Goal: Task Accomplishment & Management: Complete application form

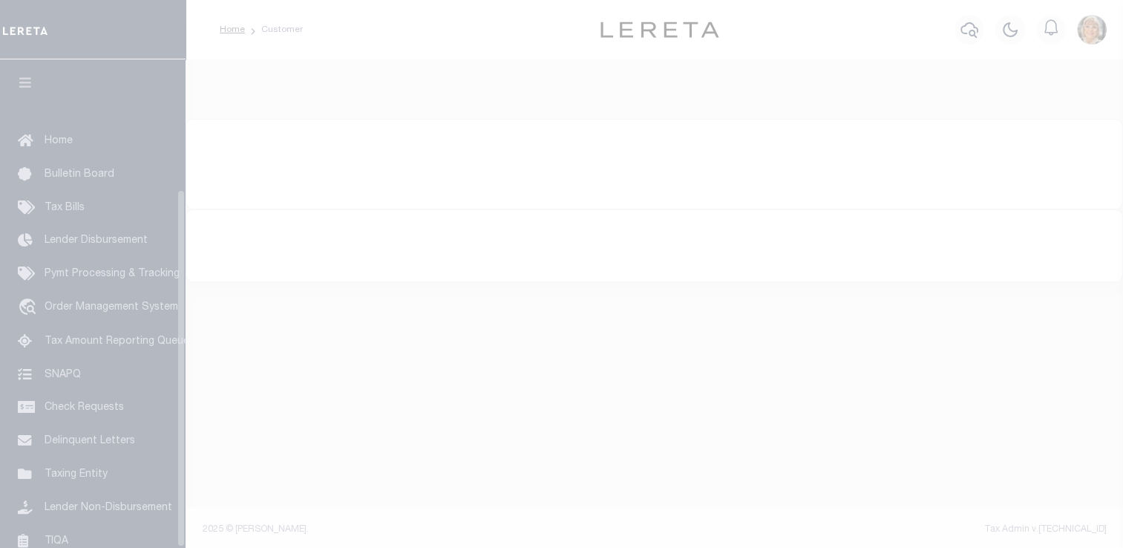
scroll to position [177, 0]
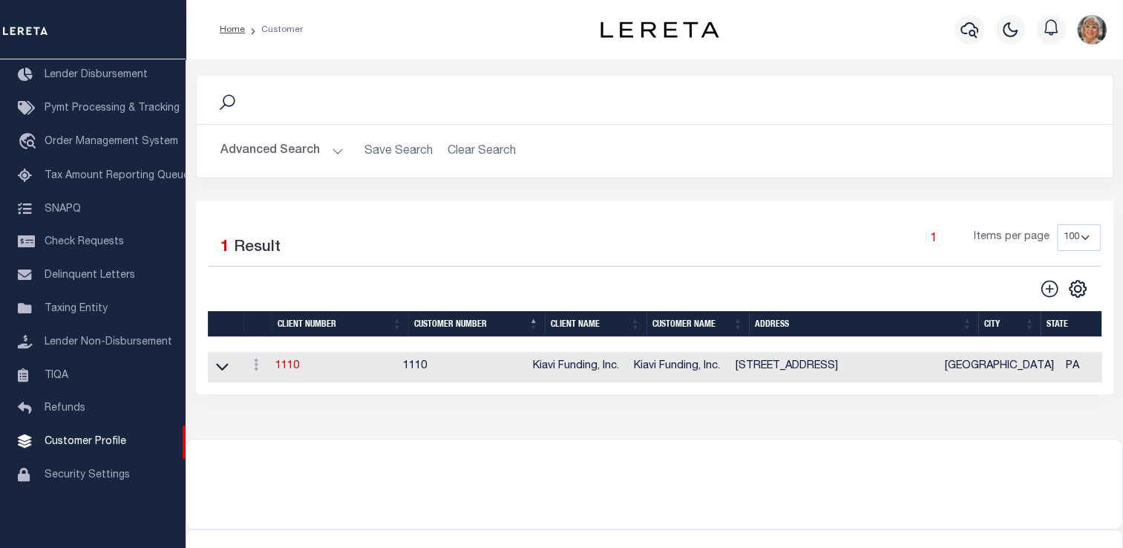
click at [287, 358] on td "1110" at bounding box center [334, 367] width 128 height 30
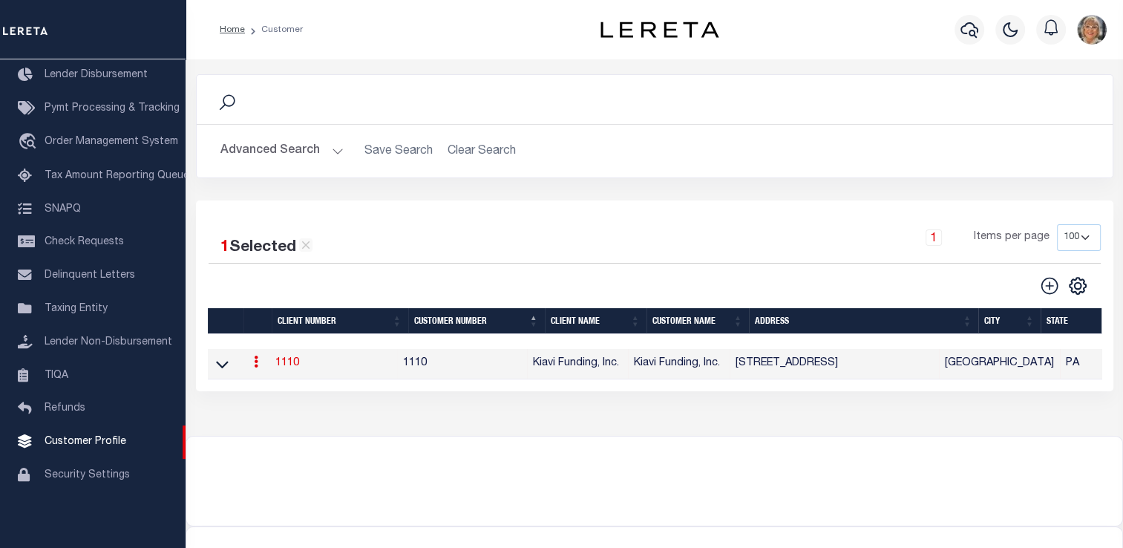
click at [289, 364] on link "1110" at bounding box center [287, 363] width 24 height 10
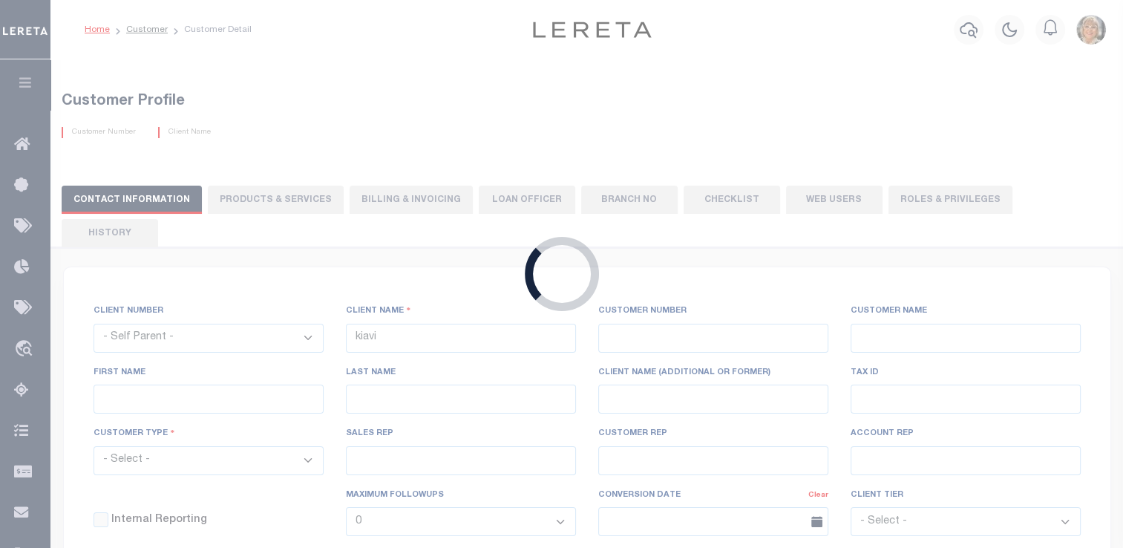
select select
type input "Kiavi Funding, Inc."
type input "1110"
type input "Kiavi Funding, Inc."
type input "Bob"
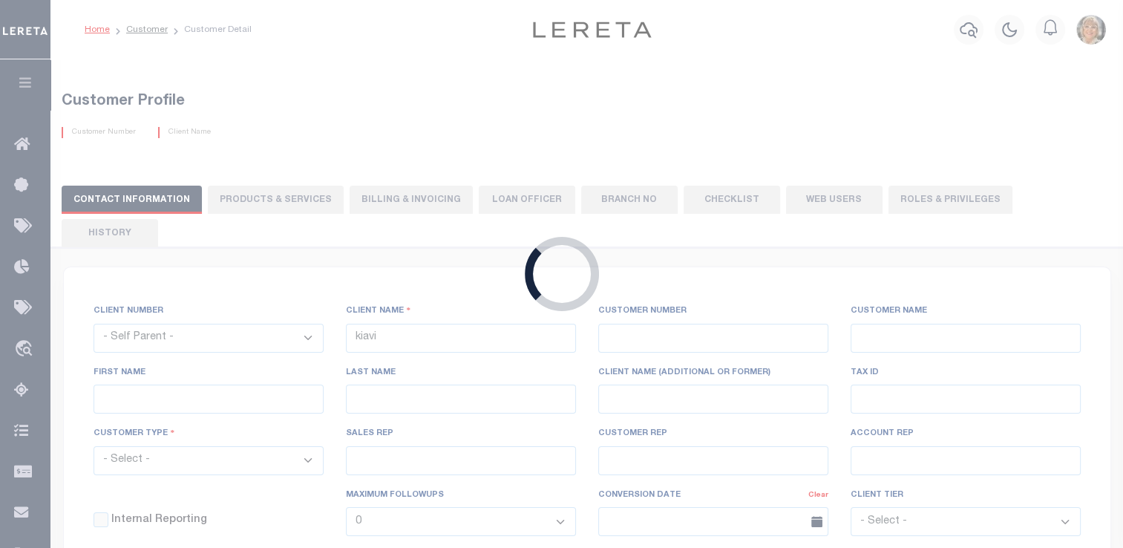
type input "Carter"
select select "Commercial"
type input "[PERSON_NAME]"
type input "Beth Wiebe"
checkbox input "true"
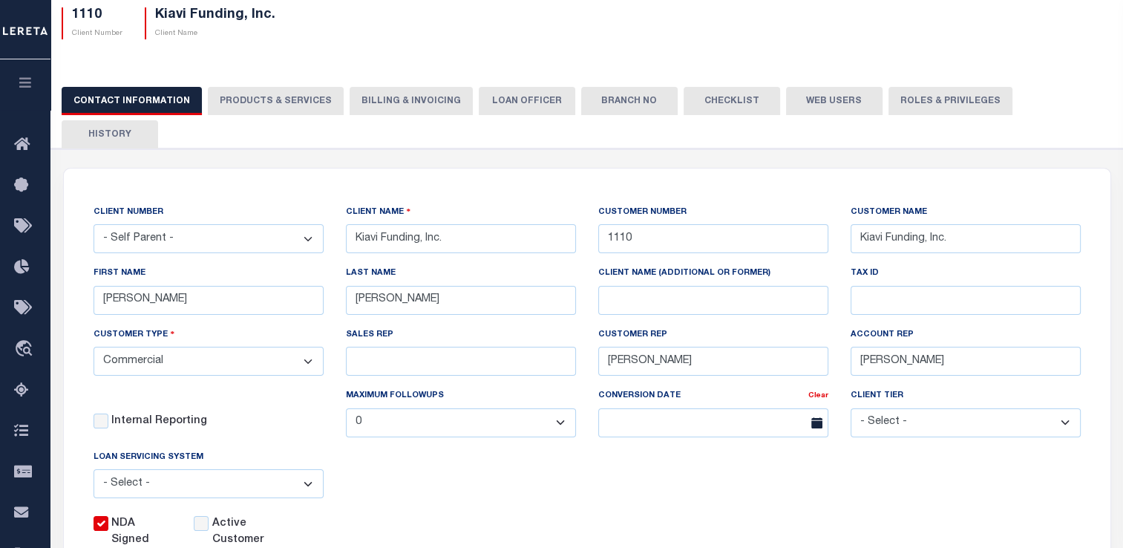
scroll to position [125, 0]
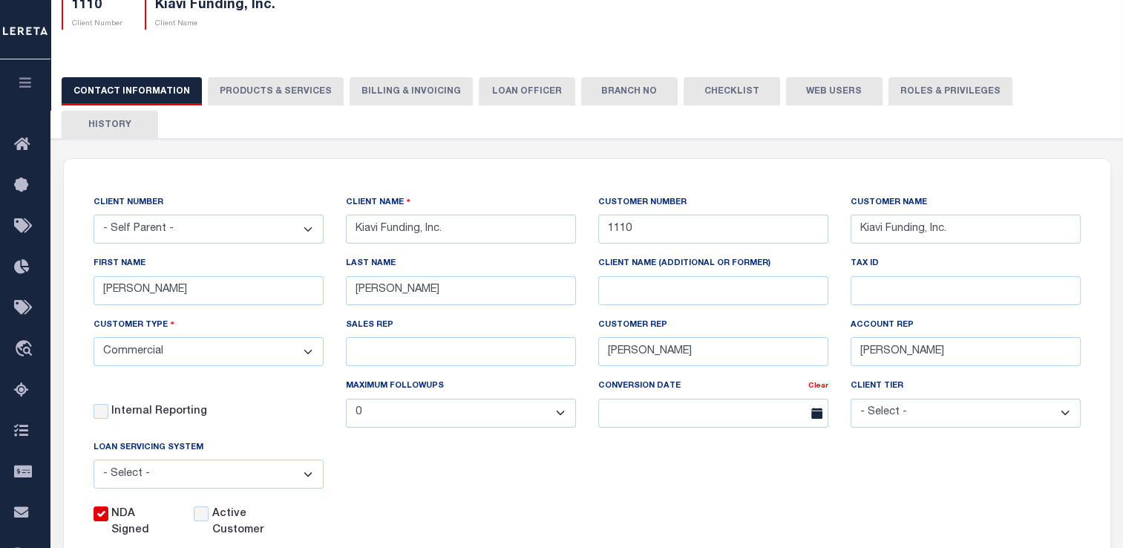
click at [258, 91] on button "PRODUCTS & SERVICES" at bounding box center [276, 91] width 136 height 28
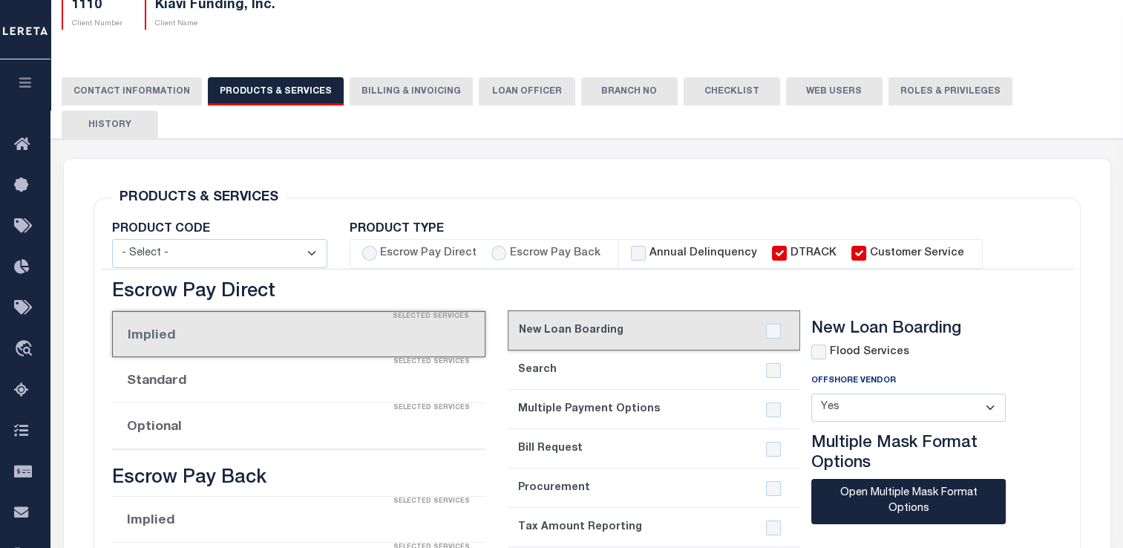
select select "STX"
radio input "true"
checkbox input "true"
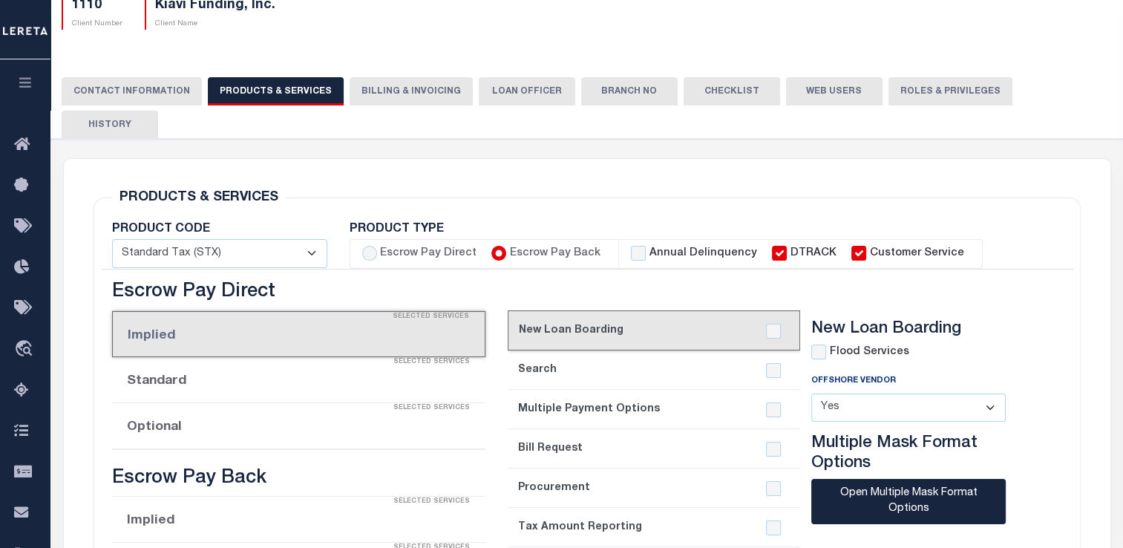
checkbox input "true"
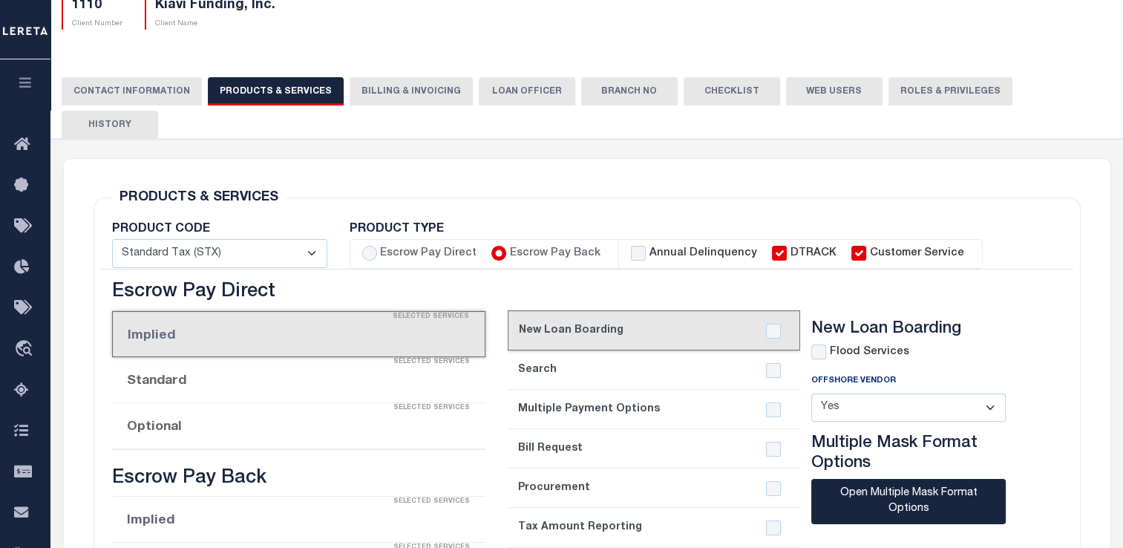
checkbox input "true"
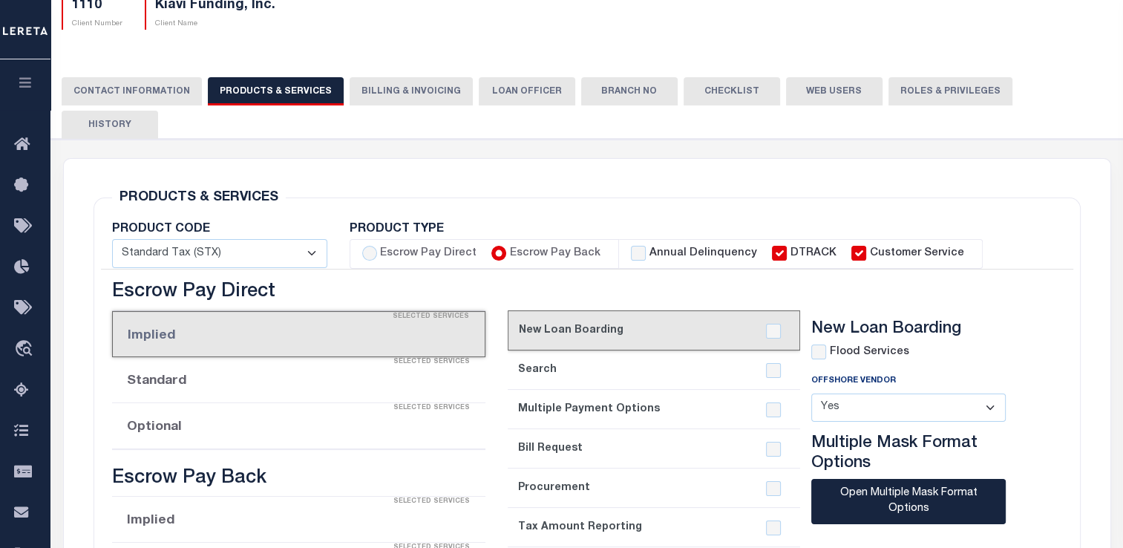
checkbox input "true"
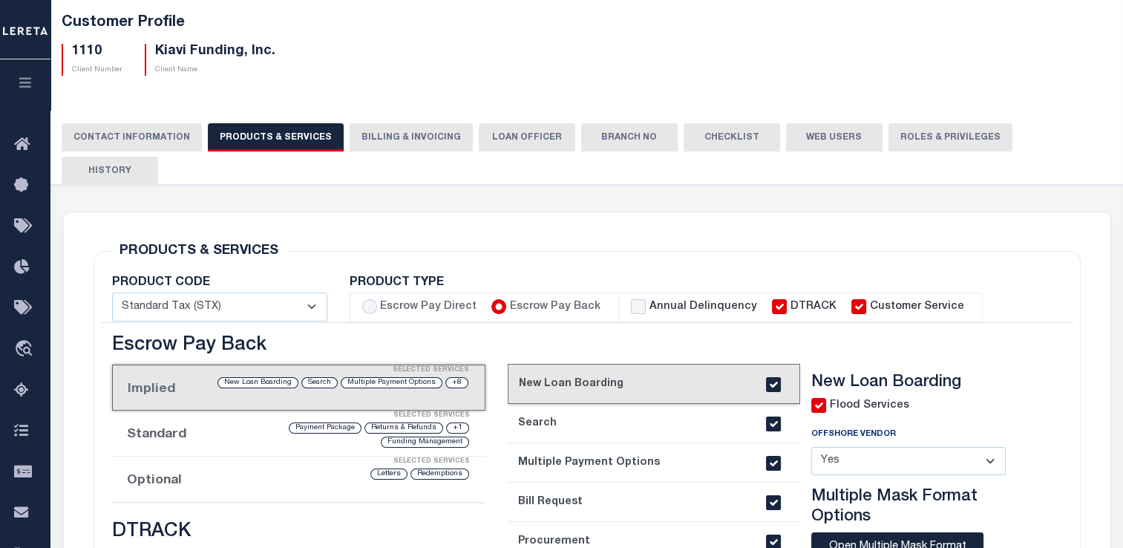
scroll to position [83, 0]
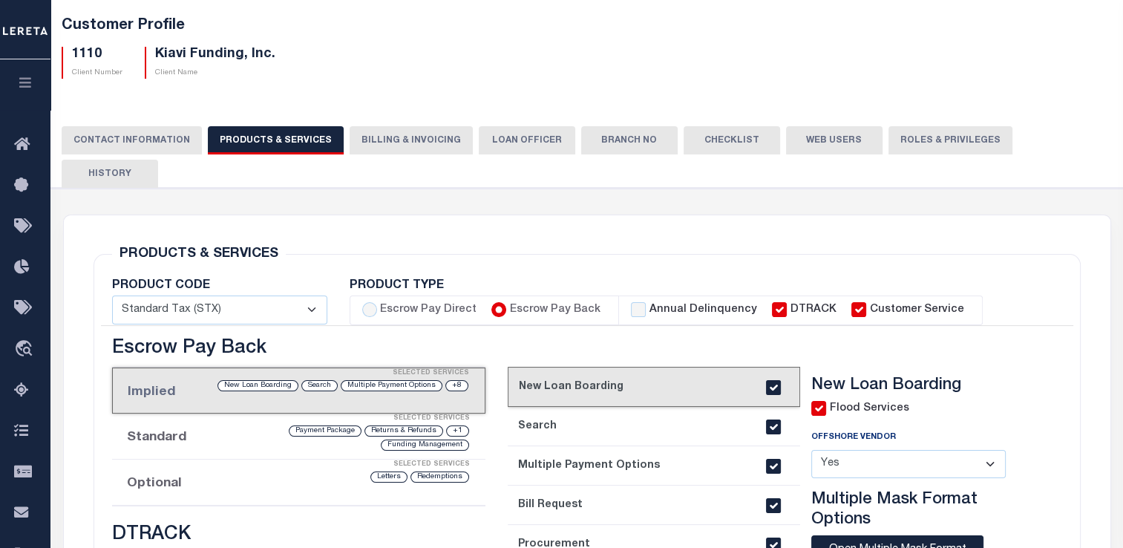
click at [384, 136] on button "Billing & Invoicing" at bounding box center [411, 140] width 123 height 28
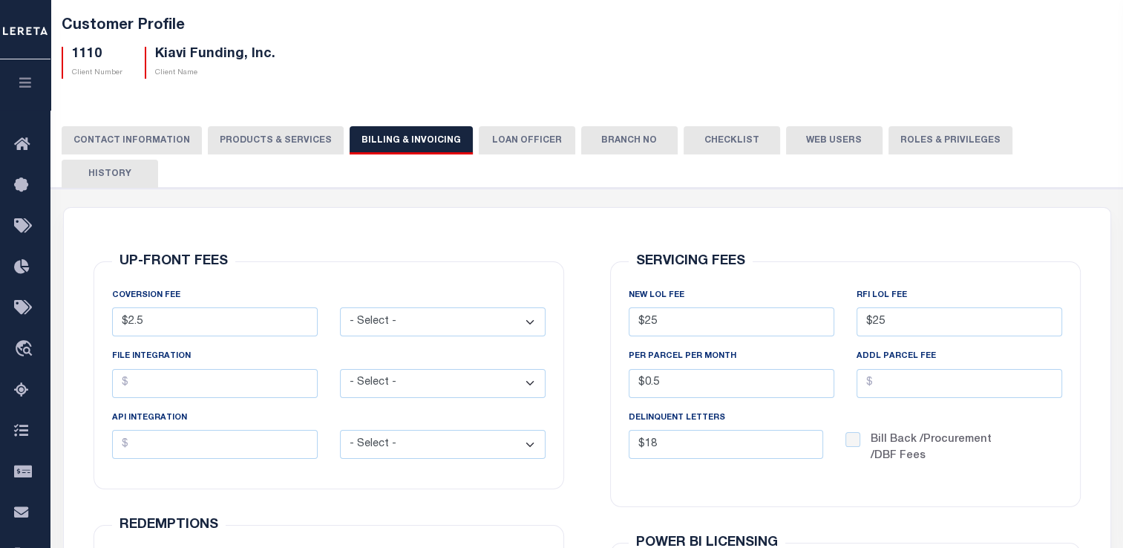
scroll to position [0, 0]
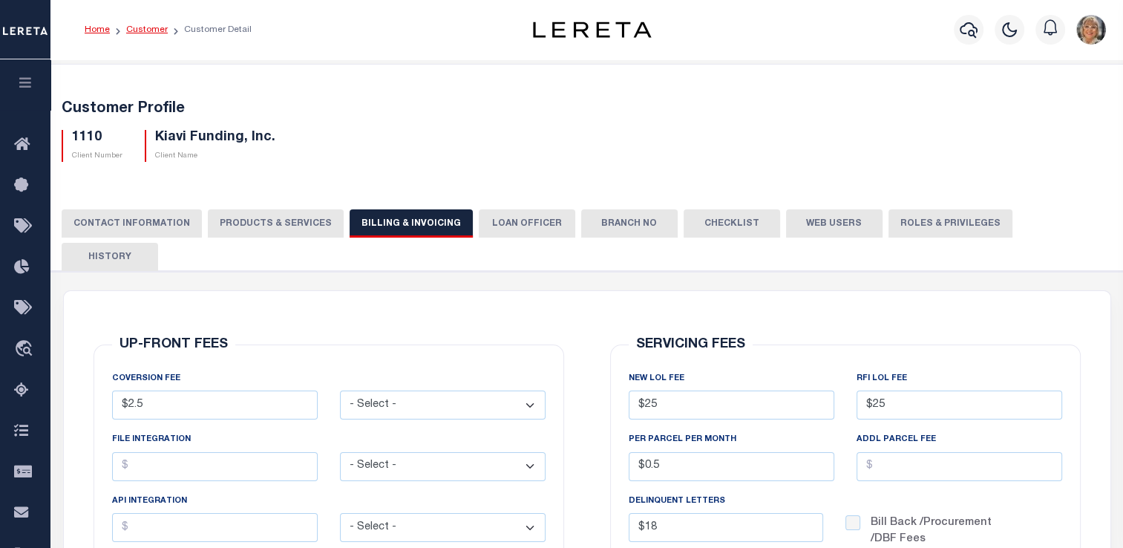
click at [150, 26] on link "Customer" at bounding box center [147, 29] width 42 height 9
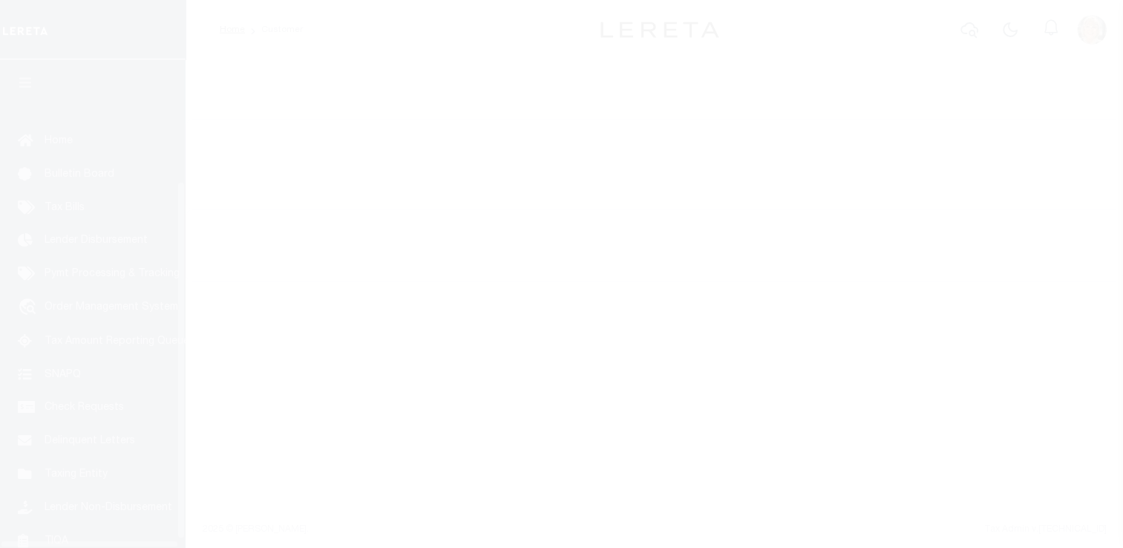
scroll to position [177, 0]
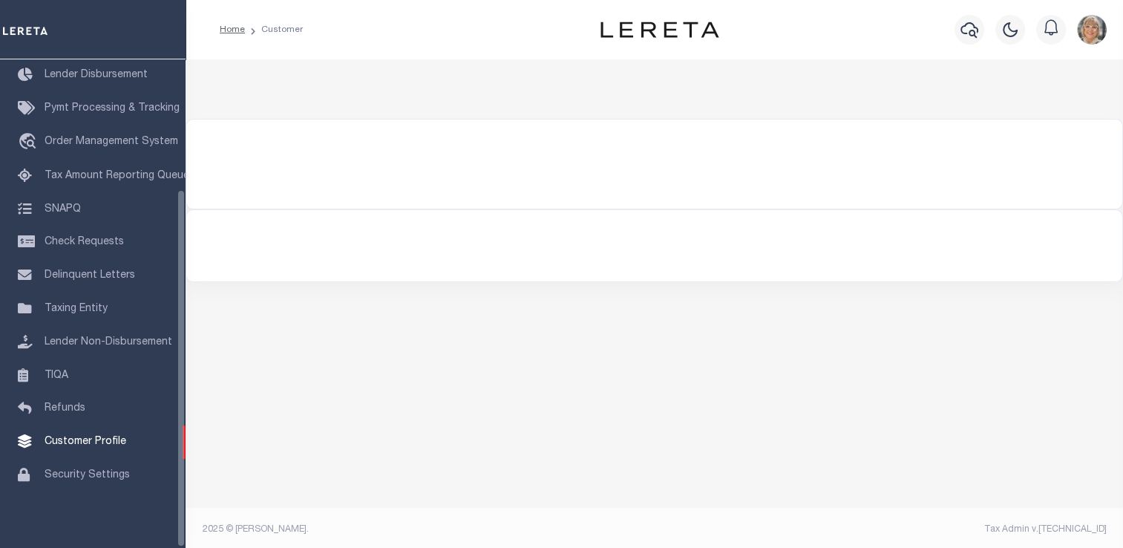
select select "false"
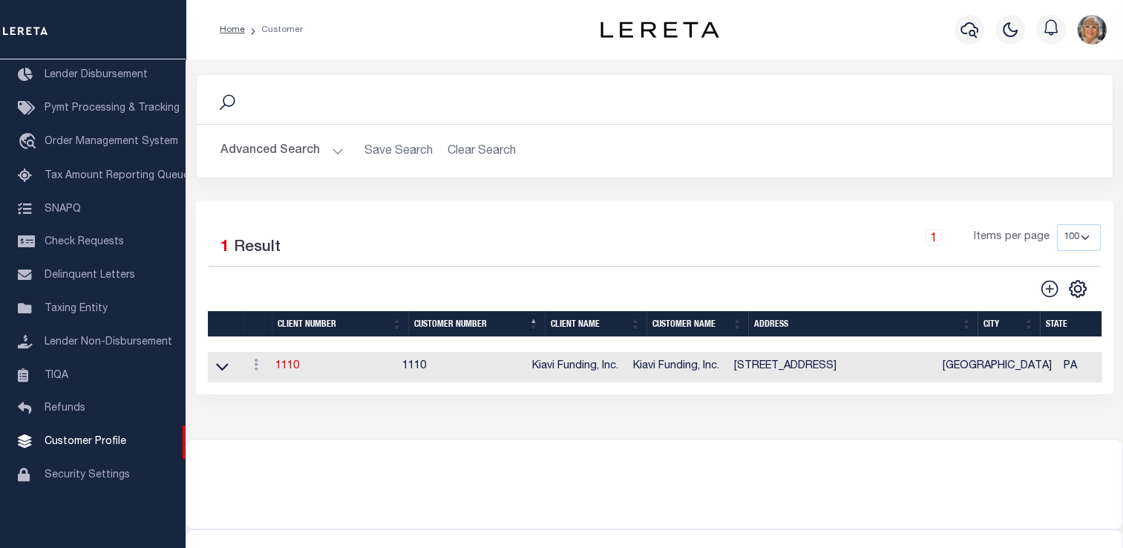
click at [270, 147] on button "Advanced Search" at bounding box center [282, 151] width 123 height 29
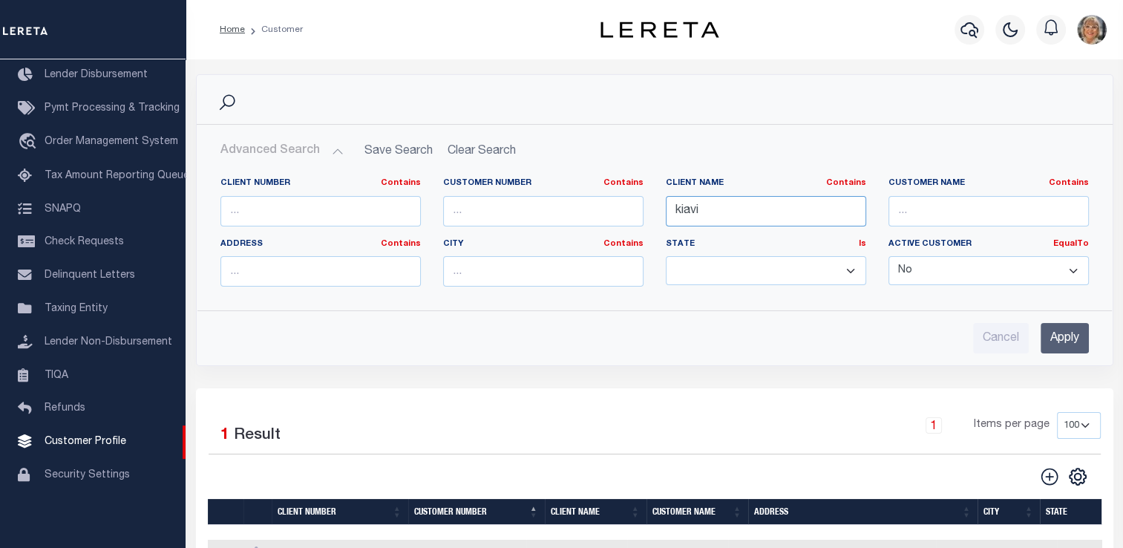
drag, startPoint x: 731, startPoint y: 209, endPoint x: 640, endPoint y: 210, distance: 90.6
click at [640, 210] on div "Client Number Contains Contains Is Customer Number Contains Contains Is Contains" at bounding box center [654, 237] width 891 height 121
type input "signal"
click at [1072, 266] on select "Yes No" at bounding box center [989, 270] width 200 height 29
select select "true"
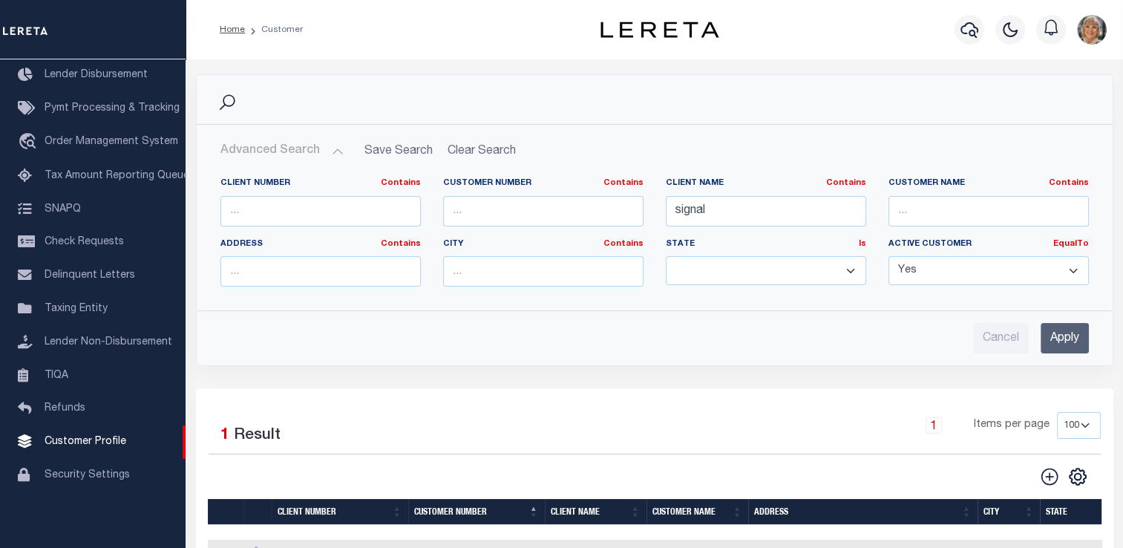
click at [889, 256] on select "Yes No" at bounding box center [989, 270] width 200 height 29
click at [1067, 336] on input "Apply" at bounding box center [1065, 338] width 48 height 30
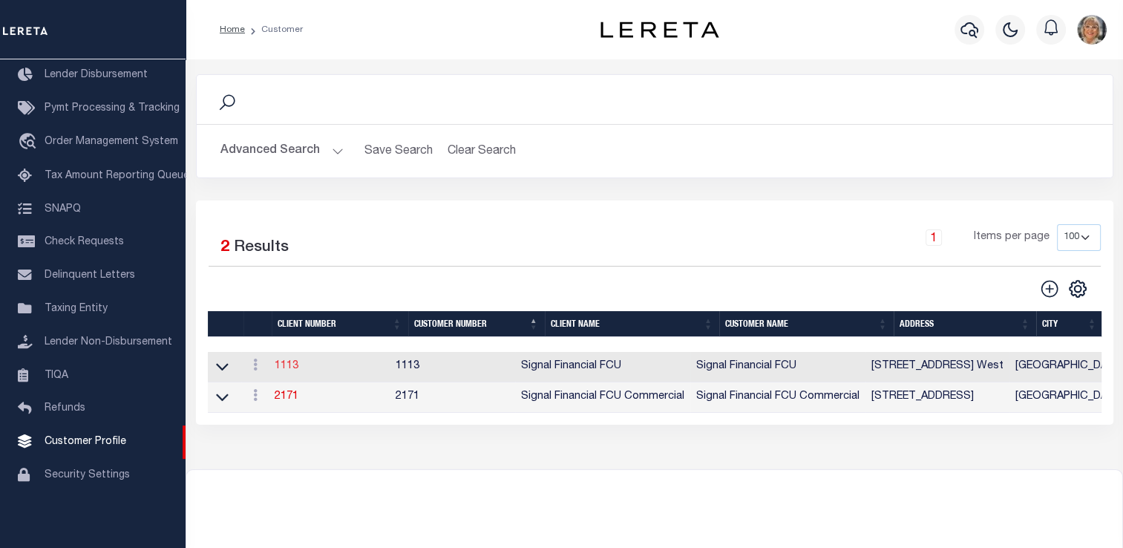
click at [289, 371] on link "1113" at bounding box center [287, 366] width 24 height 10
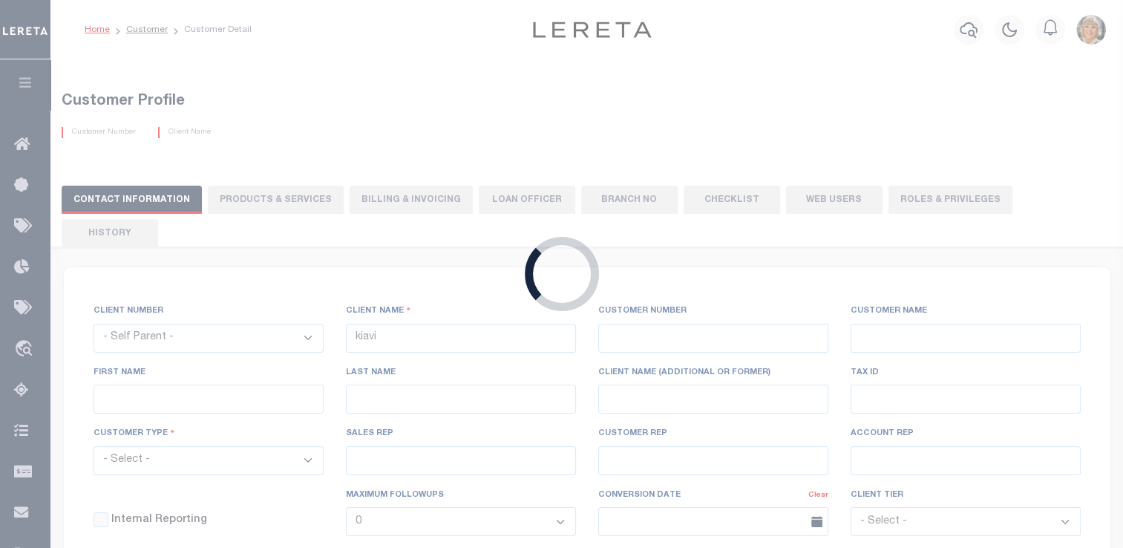
select select
type input "Signal Financial FCU"
type input "1113"
type input "Signal Financial FCU"
type input "[PERSON_NAME]"
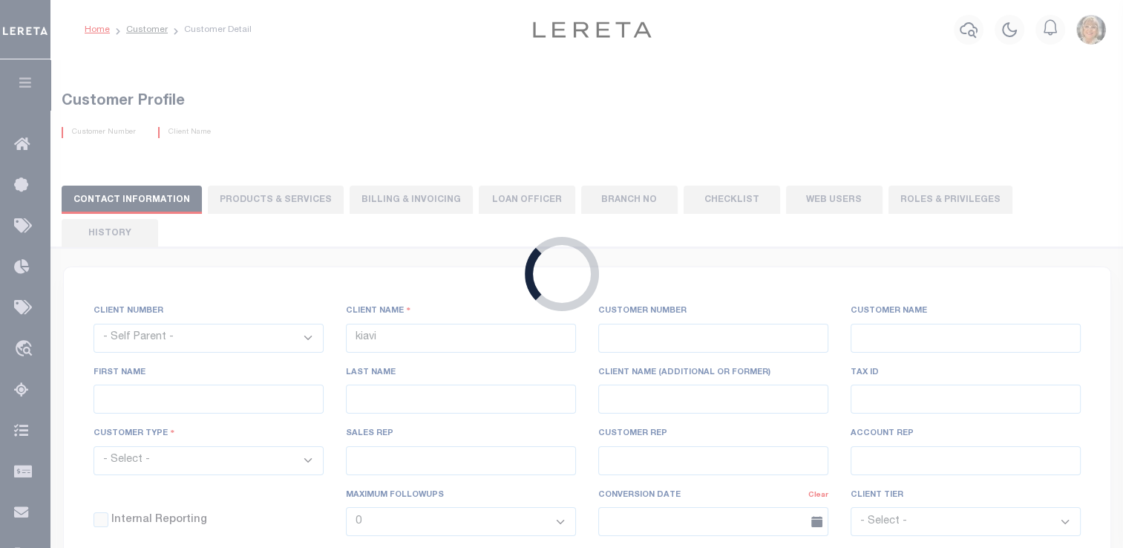
type input "[PERSON_NAME]"
select select "Residential"
type input "[PERSON_NAME]"
checkbox input "true"
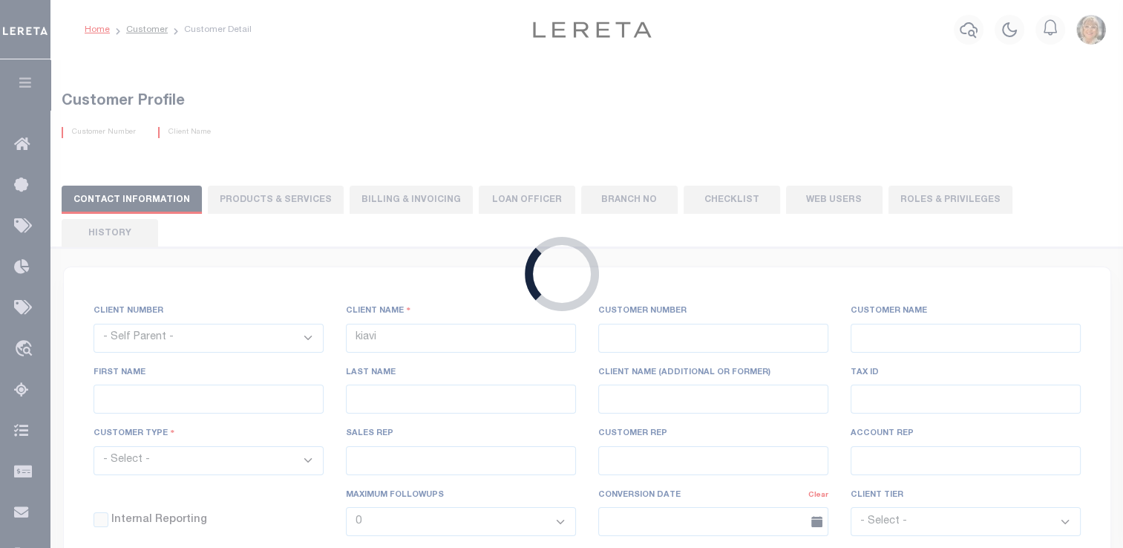
checkbox input "true"
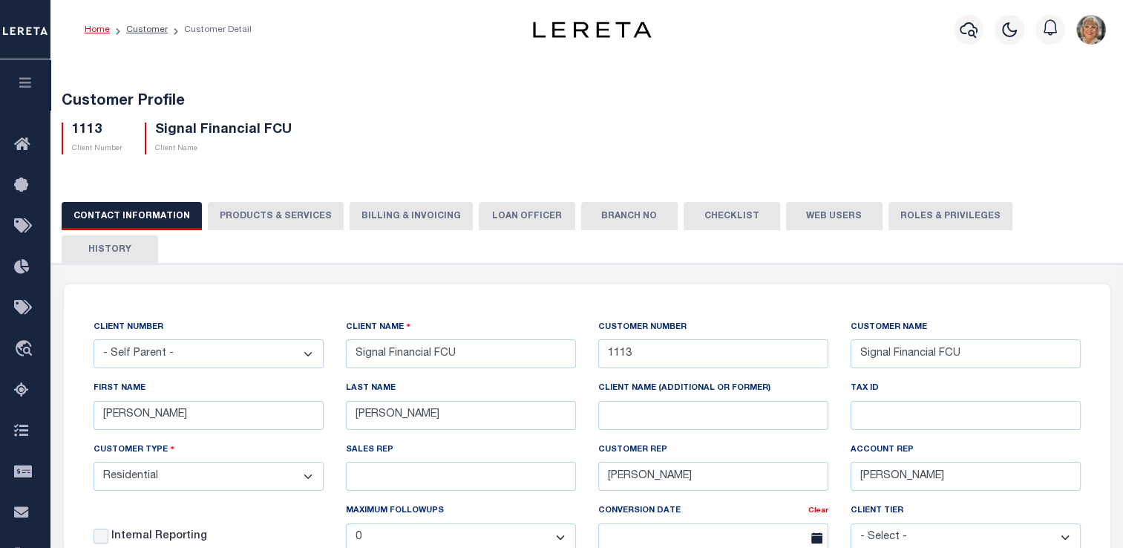
click at [369, 212] on button "Billing & Invoicing" at bounding box center [411, 216] width 123 height 28
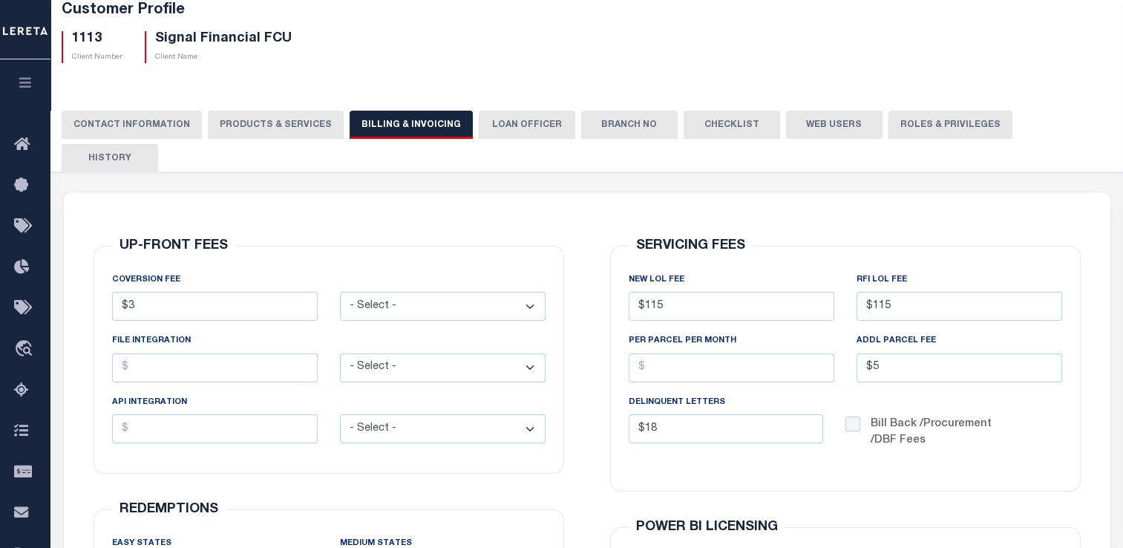
scroll to position [81, 0]
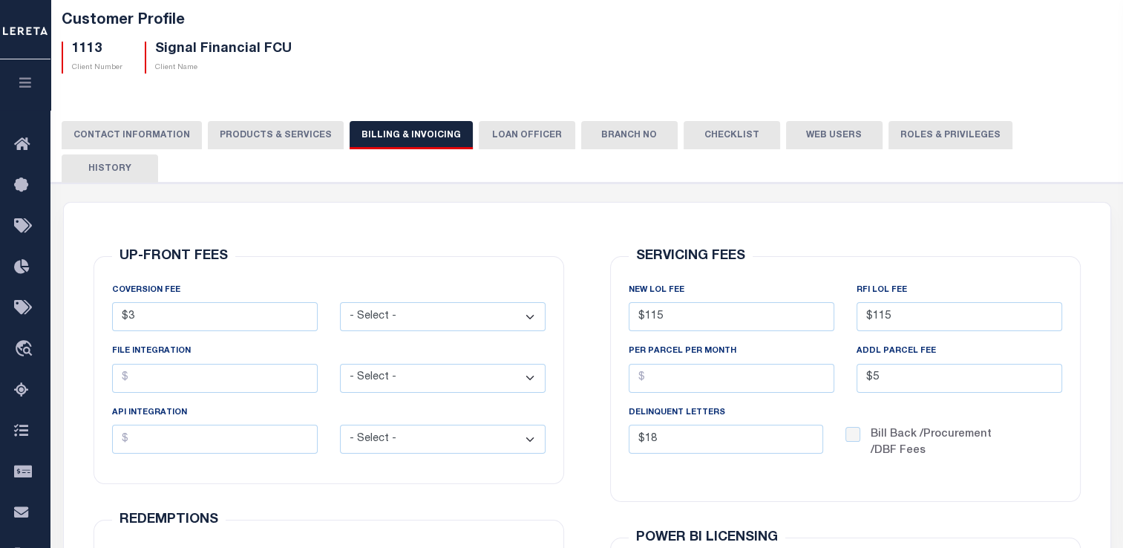
click at [270, 141] on button "PRODUCTS & SERVICES" at bounding box center [276, 135] width 136 height 28
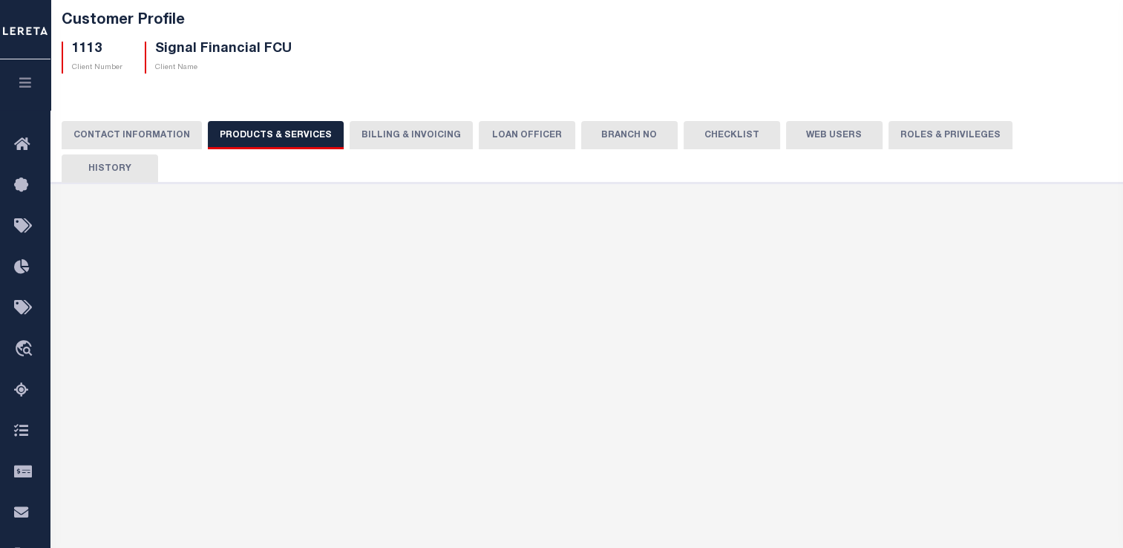
select select "STX"
radio input "true"
checkbox input "true"
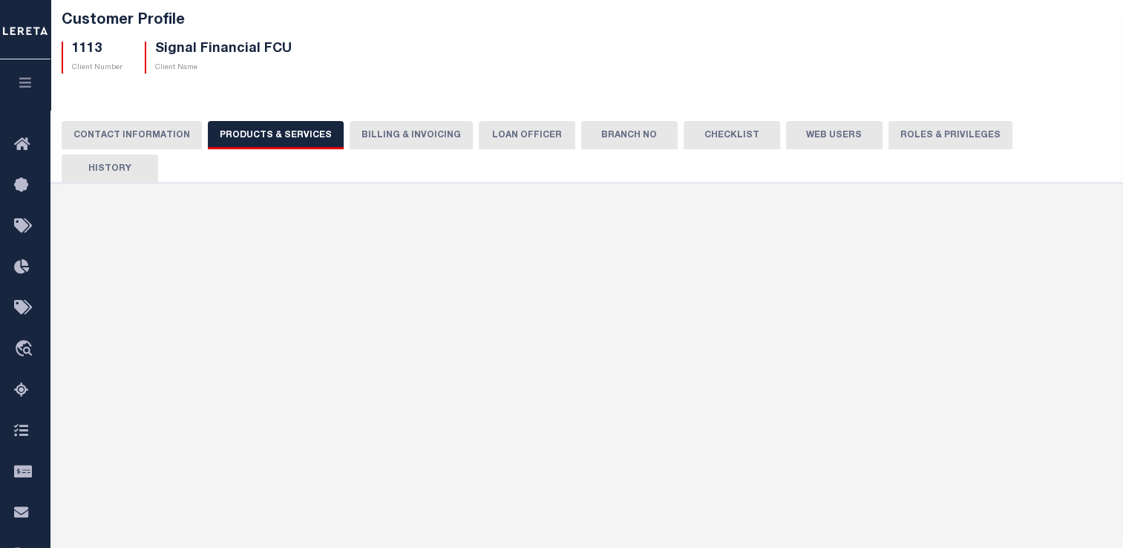
checkbox input "true"
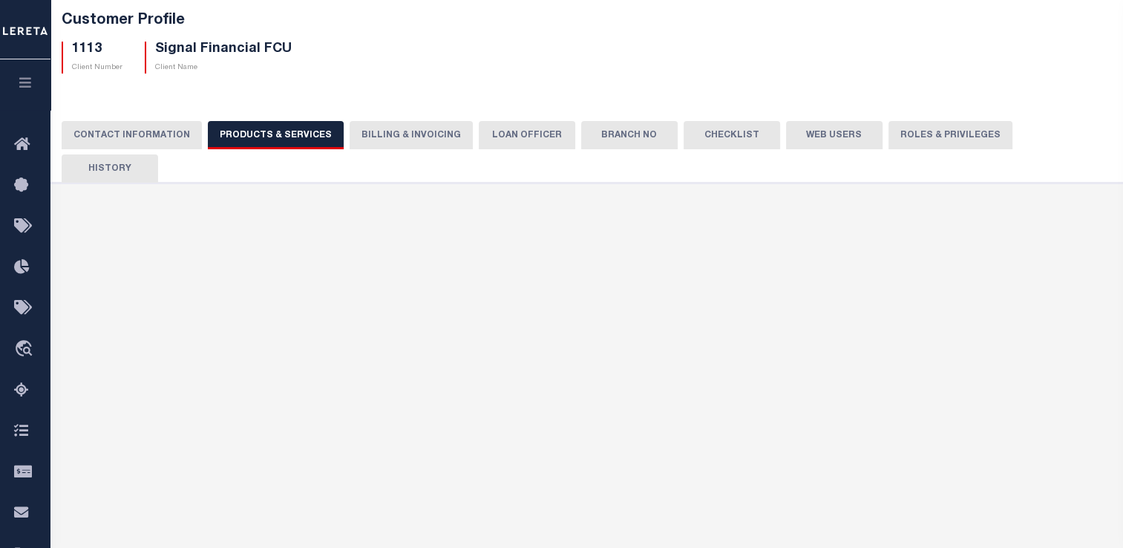
checkbox input "true"
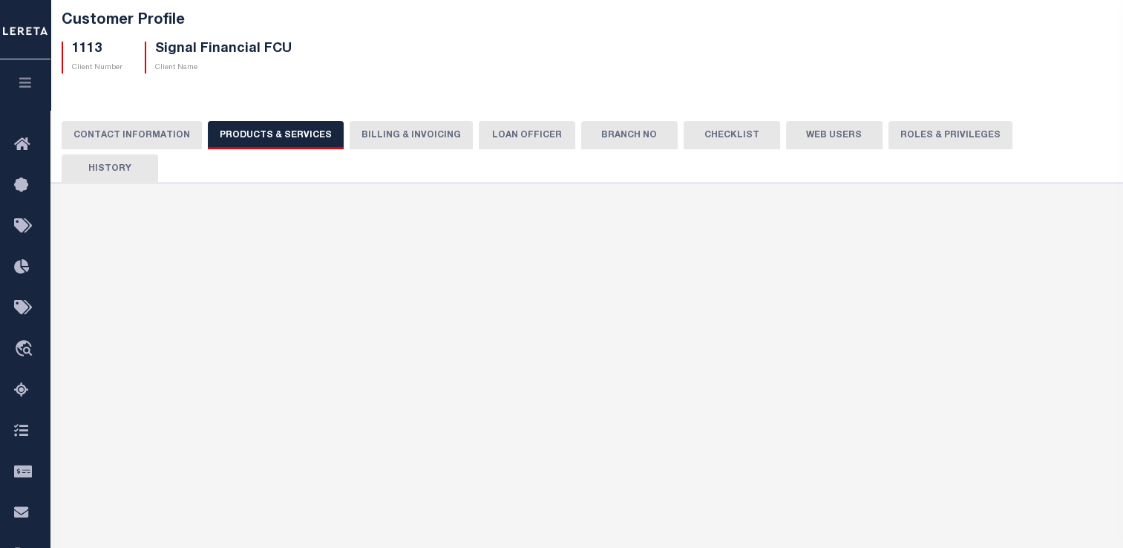
checkbox input "true"
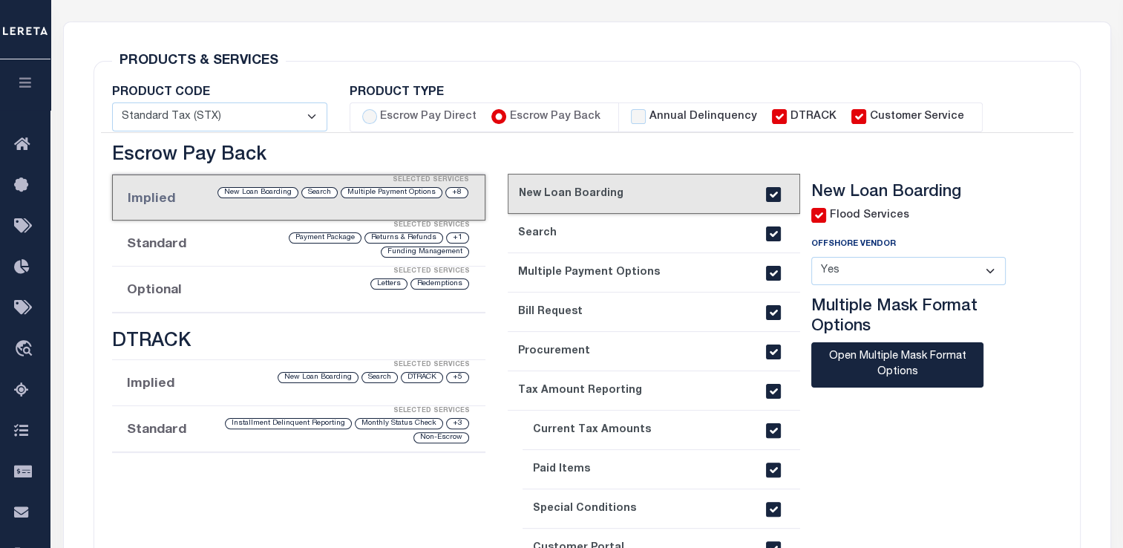
scroll to position [0, 0]
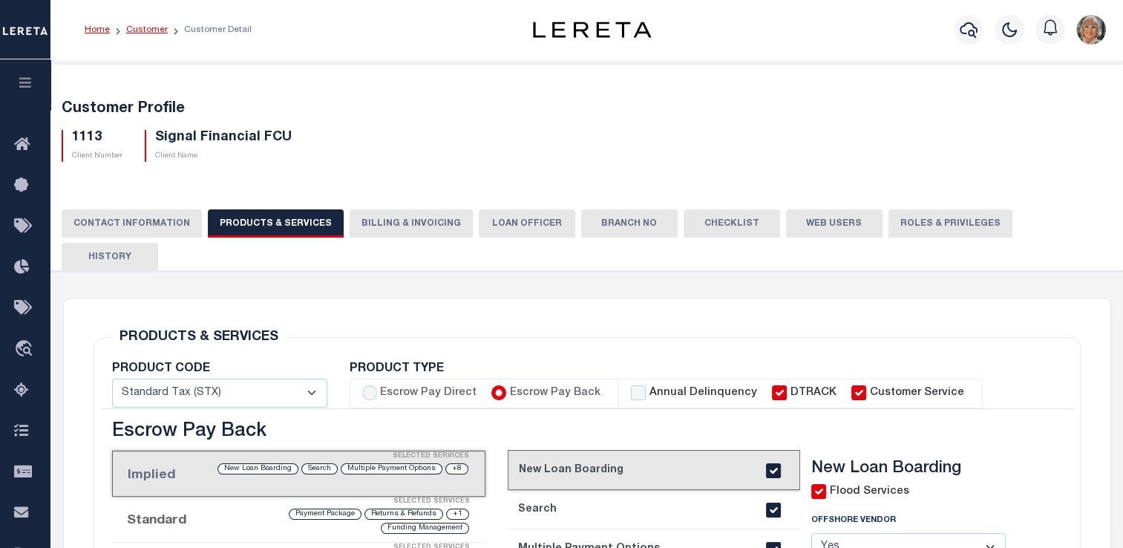
click at [140, 27] on link "Customer" at bounding box center [147, 29] width 42 height 9
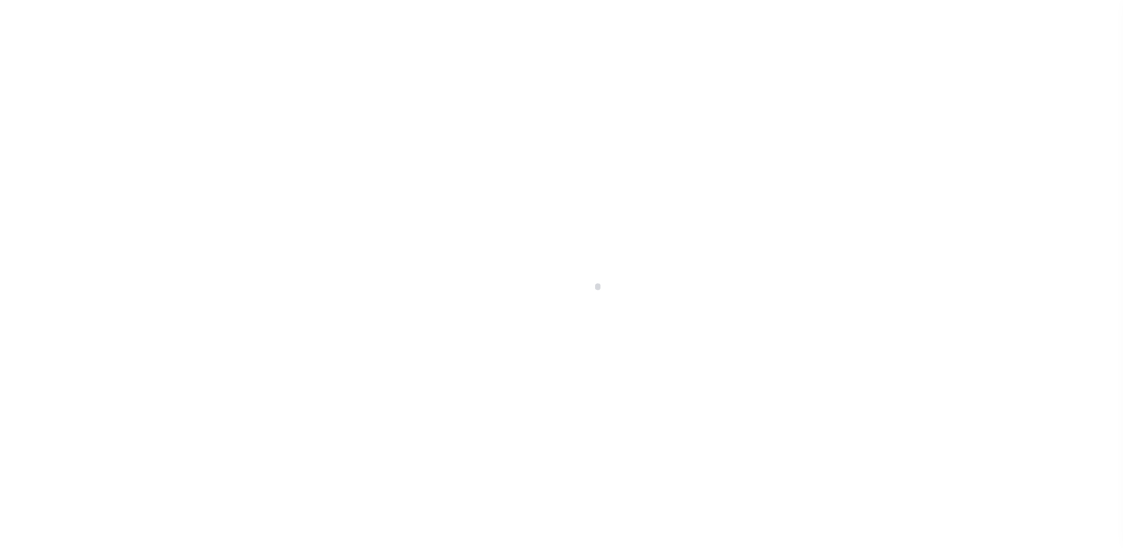
scroll to position [177, 0]
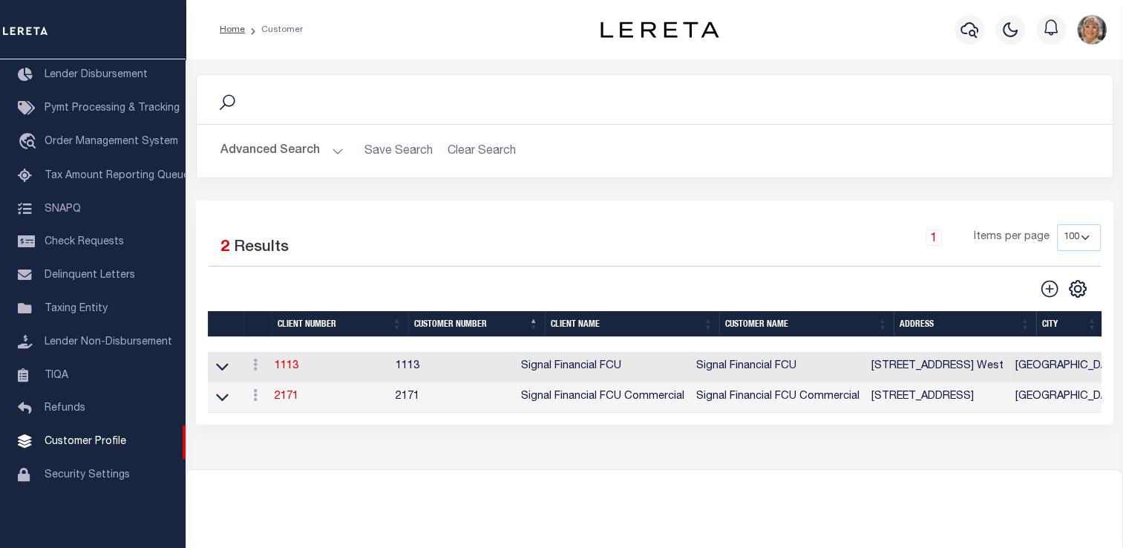
click at [272, 146] on button "Advanced Search" at bounding box center [282, 151] width 123 height 29
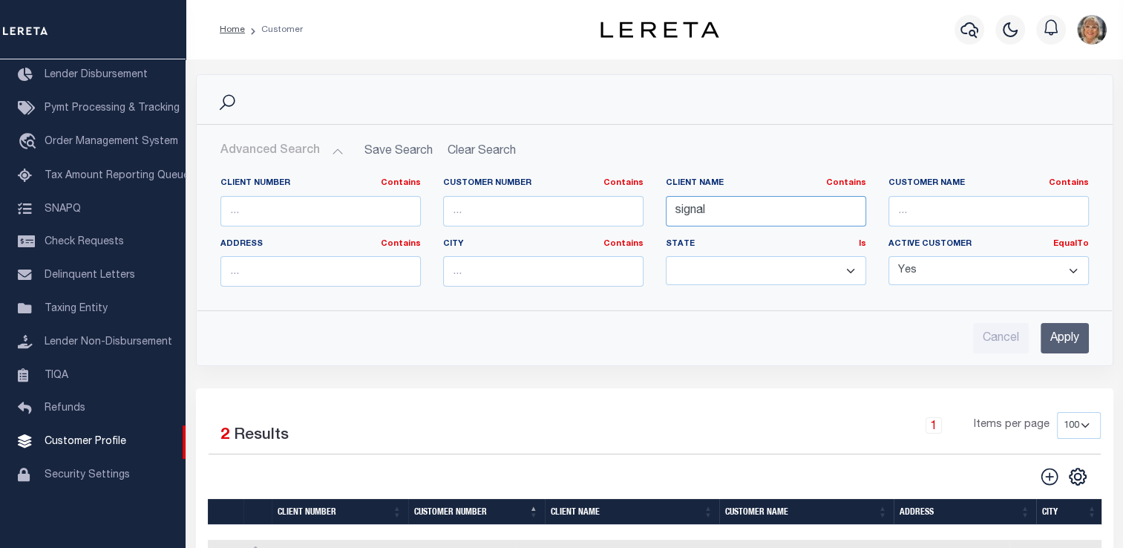
drag, startPoint x: 720, startPoint y: 212, endPoint x: 657, endPoint y: 215, distance: 63.2
click at [657, 215] on div "Client Name Contains Contains Is signal" at bounding box center [766, 207] width 223 height 61
type input "b"
type input "Bippus State Bank"
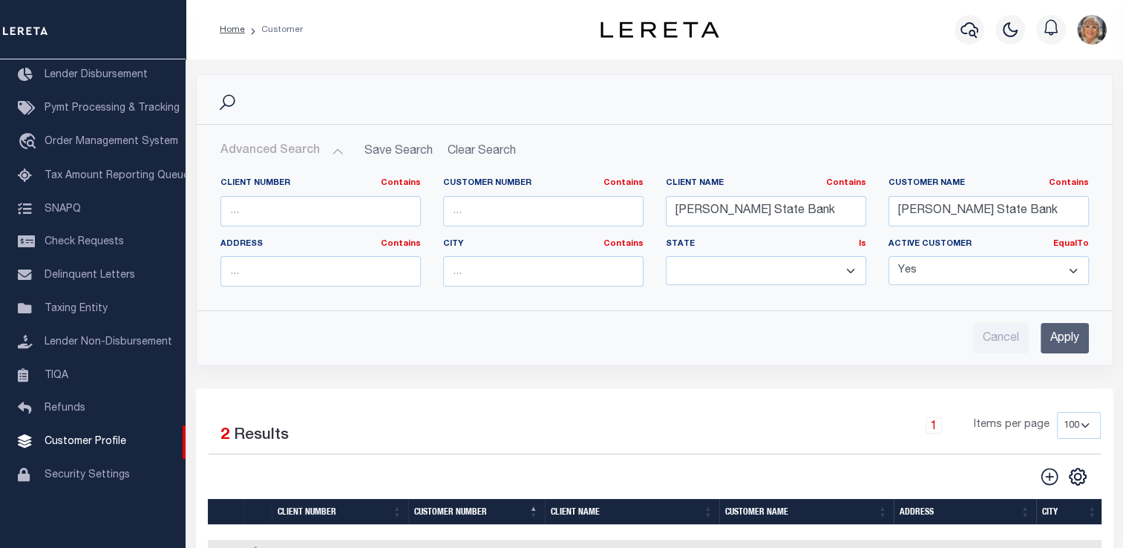
click at [1066, 341] on input "Apply" at bounding box center [1065, 338] width 48 height 30
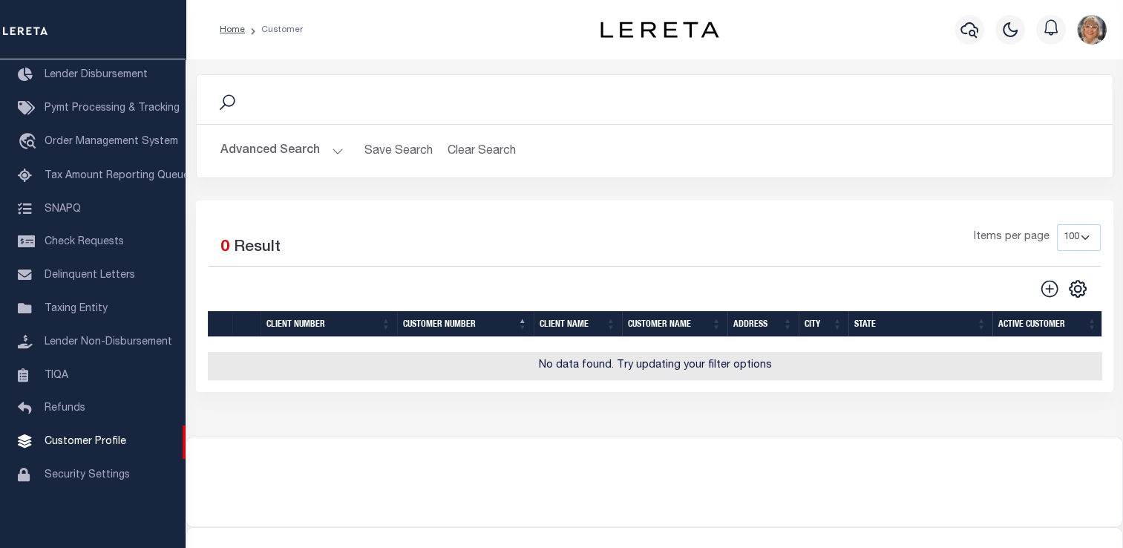
click at [275, 144] on button "Advanced Search" at bounding box center [282, 151] width 123 height 29
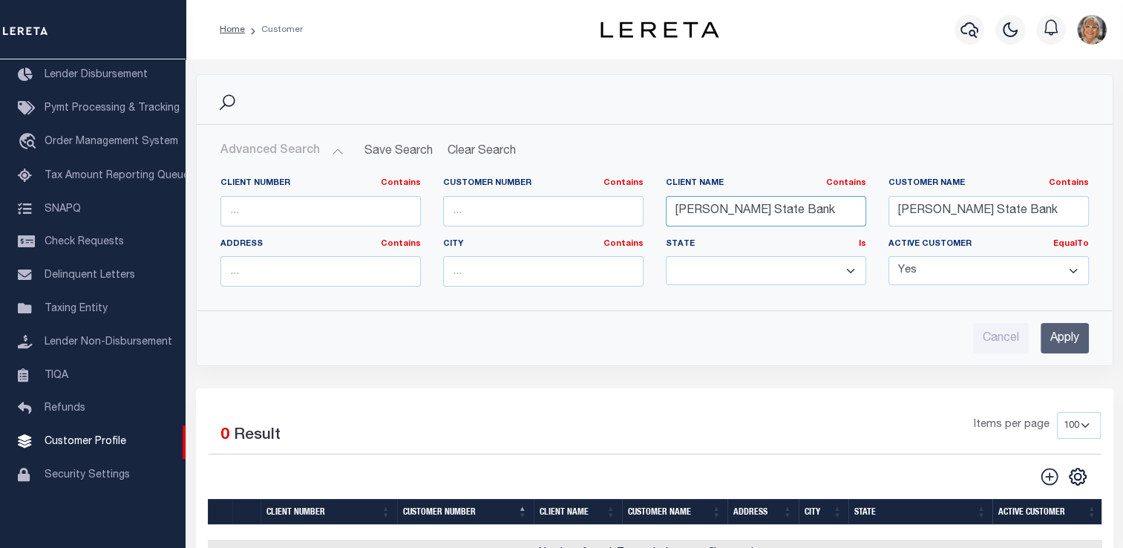
click at [791, 202] on input "Bippus State Bank" at bounding box center [766, 211] width 200 height 30
type input "B"
type input "gua"
drag, startPoint x: 1025, startPoint y: 209, endPoint x: 880, endPoint y: 212, distance: 145.5
click at [880, 212] on div "Customer Name Contains Contains Is Bippus State Bank" at bounding box center [989, 207] width 223 height 61
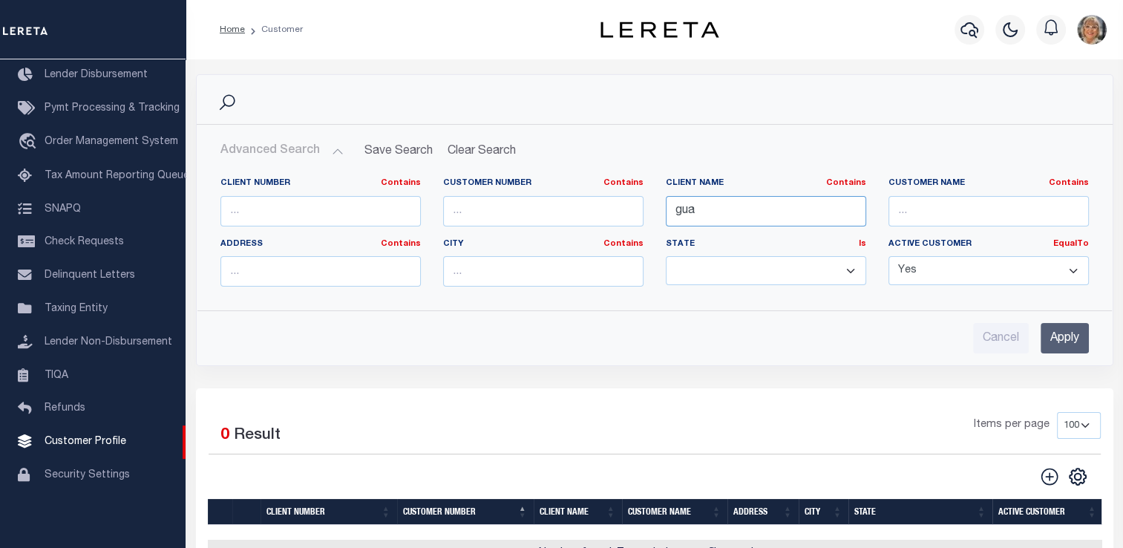
click at [775, 209] on input "gua" at bounding box center [766, 211] width 200 height 30
type input "glacier"
click at [1072, 334] on input "Apply" at bounding box center [1065, 338] width 48 height 30
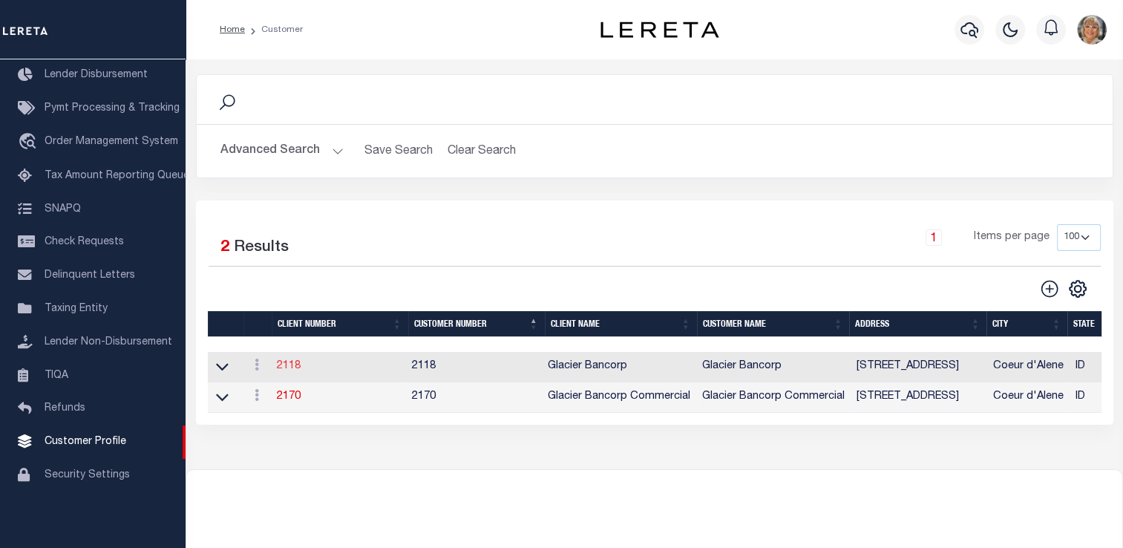
click at [287, 364] on link "2118" at bounding box center [289, 366] width 24 height 10
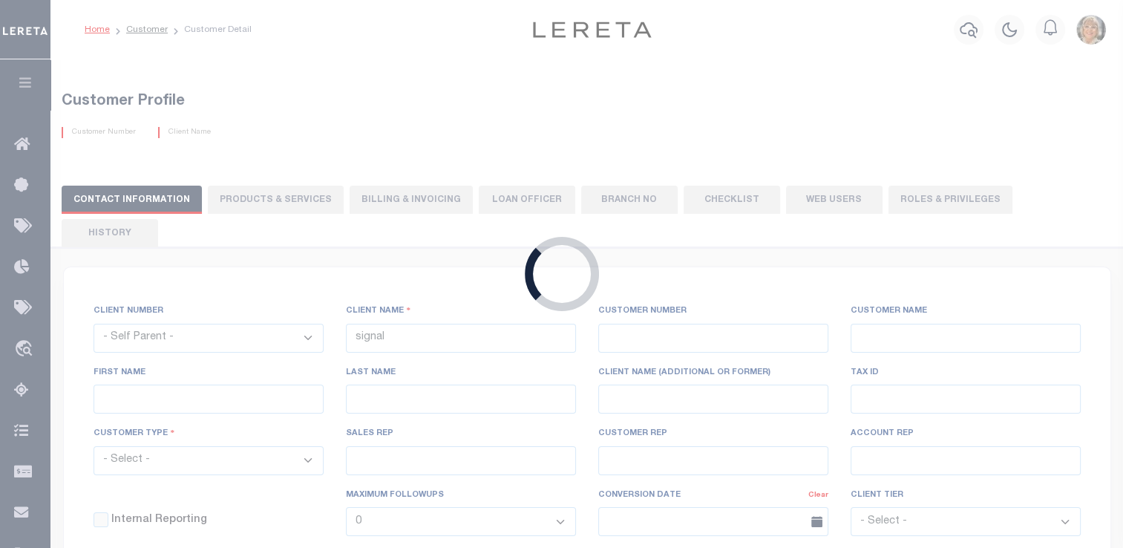
select select
type input "Glacier Bancorp"
type input "2118"
type input "Glacier Bancorp"
type input "Brianna"
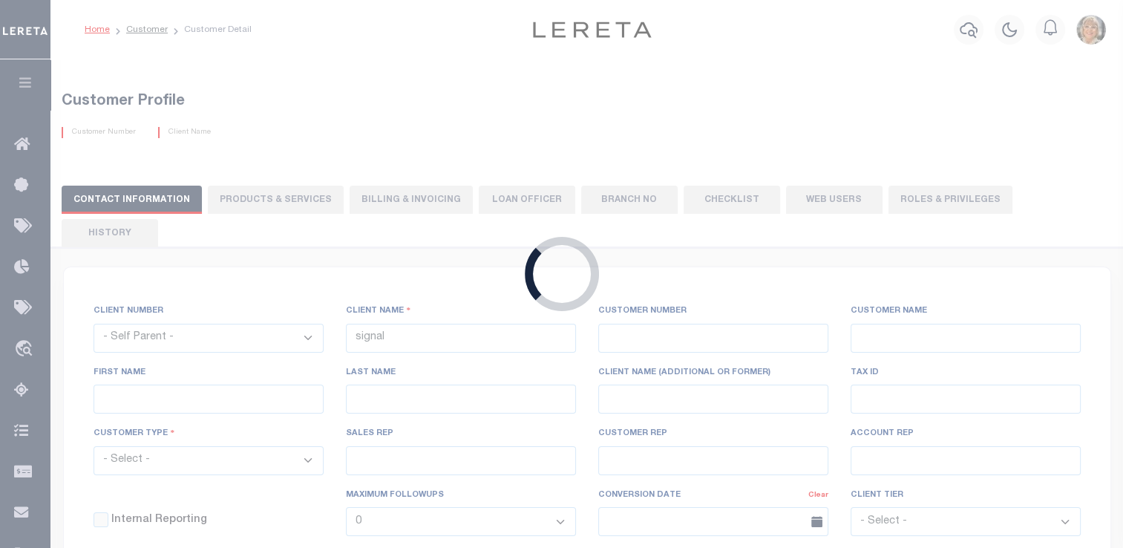
type input "Tyler"
select select "Residential"
type input "[PERSON_NAME]"
type input "Debbie Vecellio"
select select "JHS"
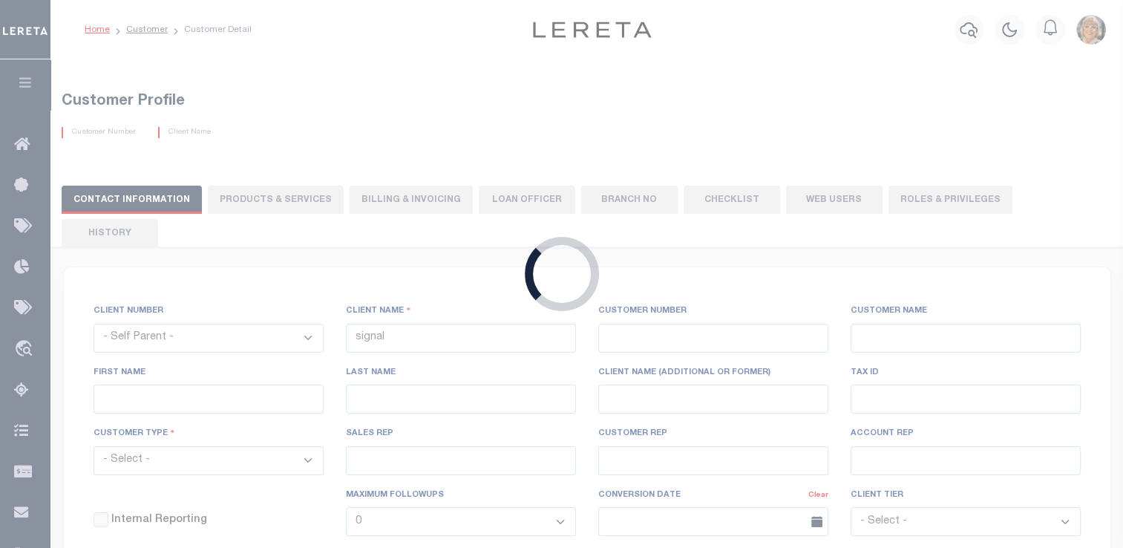
checkbox input "true"
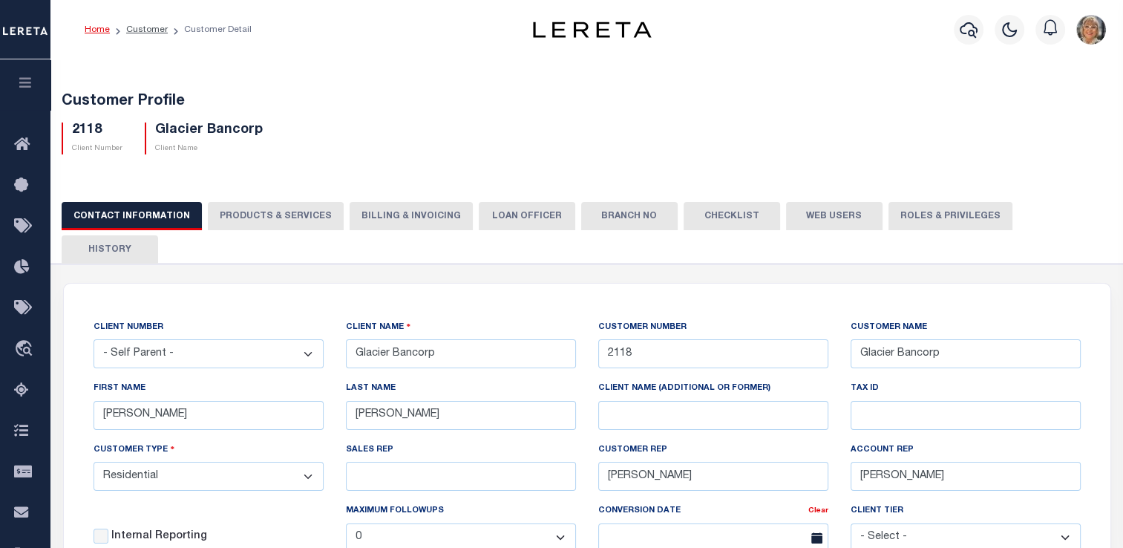
click at [280, 212] on button "PRODUCTS & SERVICES" at bounding box center [276, 216] width 136 height 28
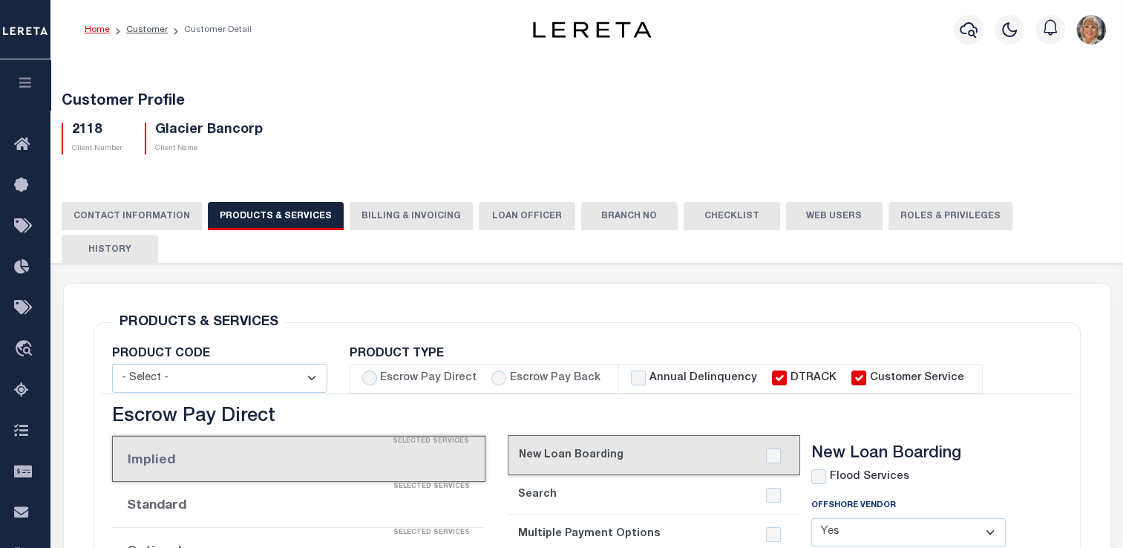
select select "STX"
radio input "true"
checkbox input "true"
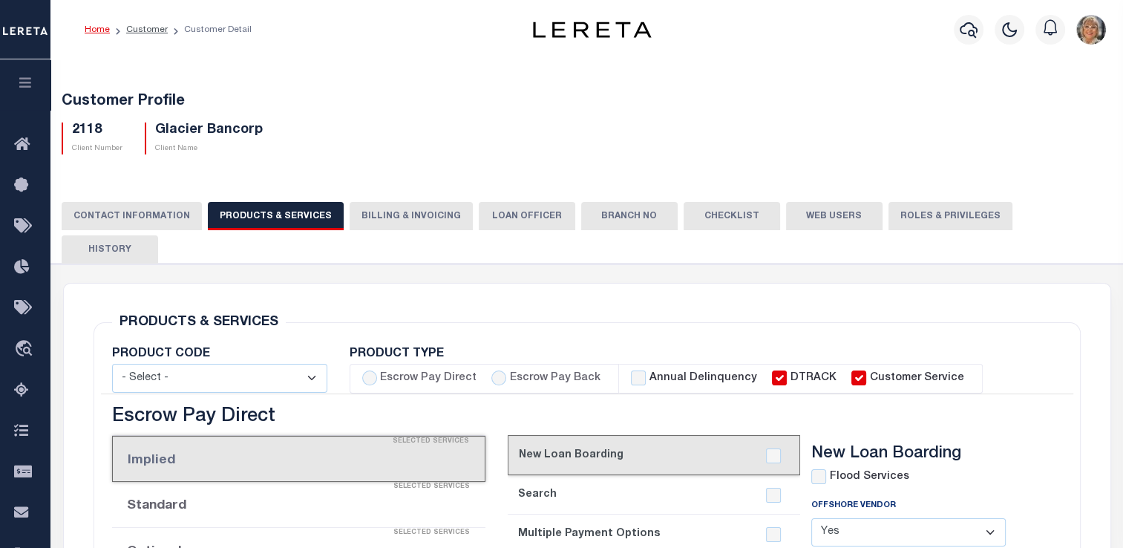
checkbox input "true"
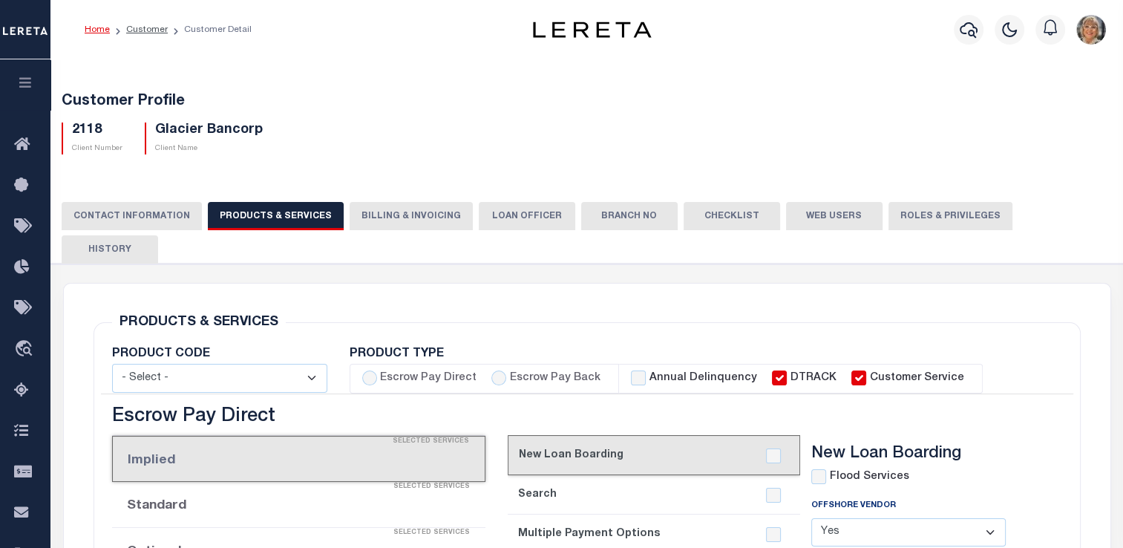
checkbox input "true"
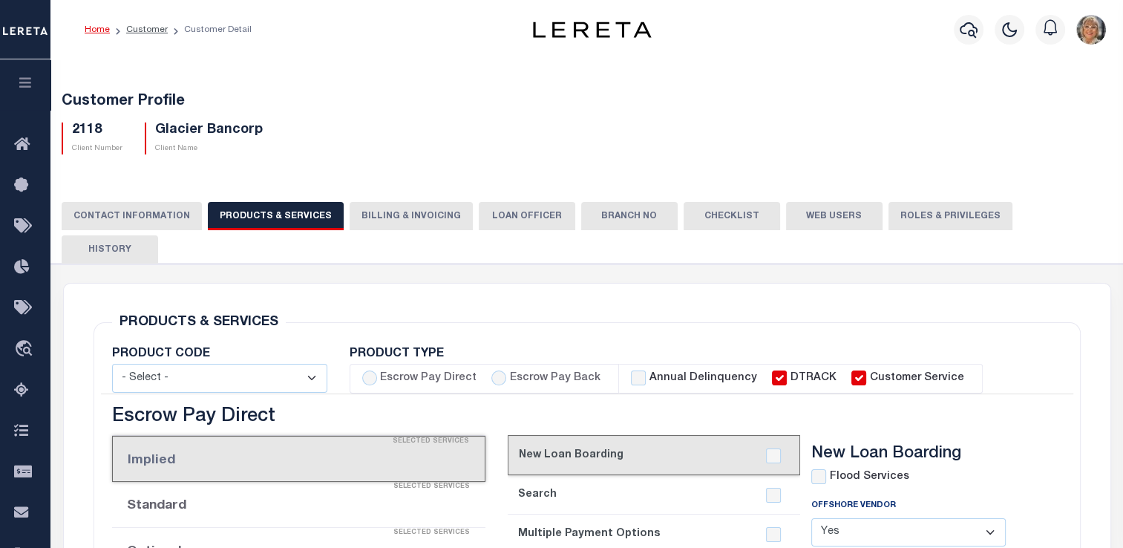
checkbox input "true"
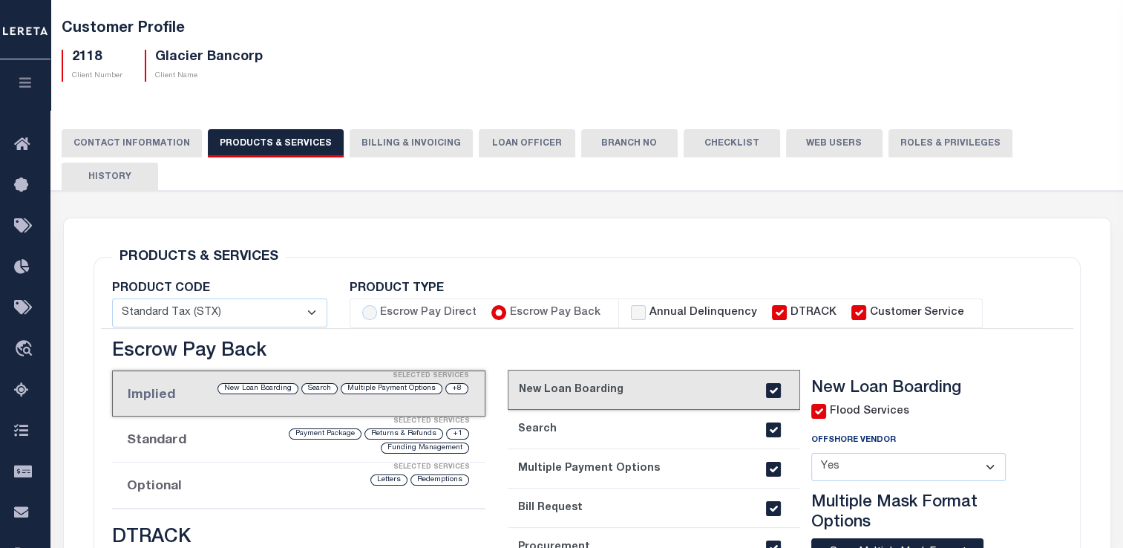
scroll to position [70, 0]
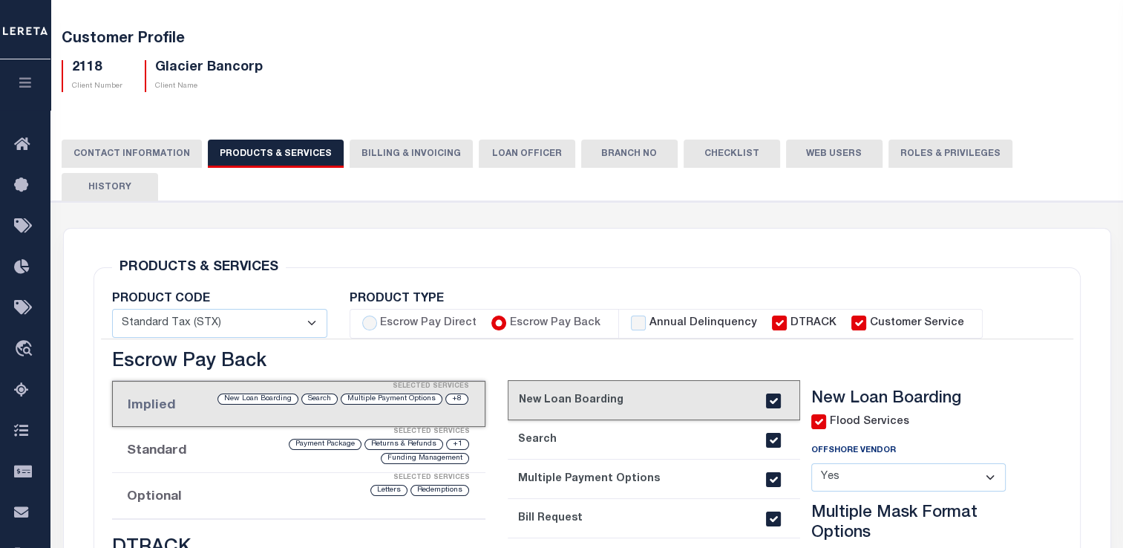
click at [389, 158] on button "Billing & Invoicing" at bounding box center [411, 154] width 123 height 28
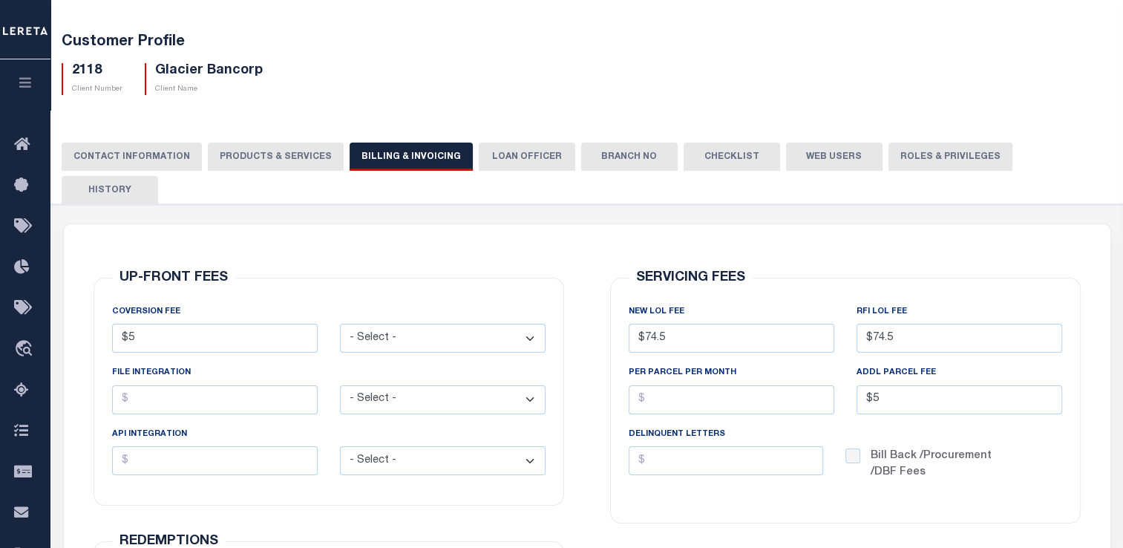
scroll to position [0, 0]
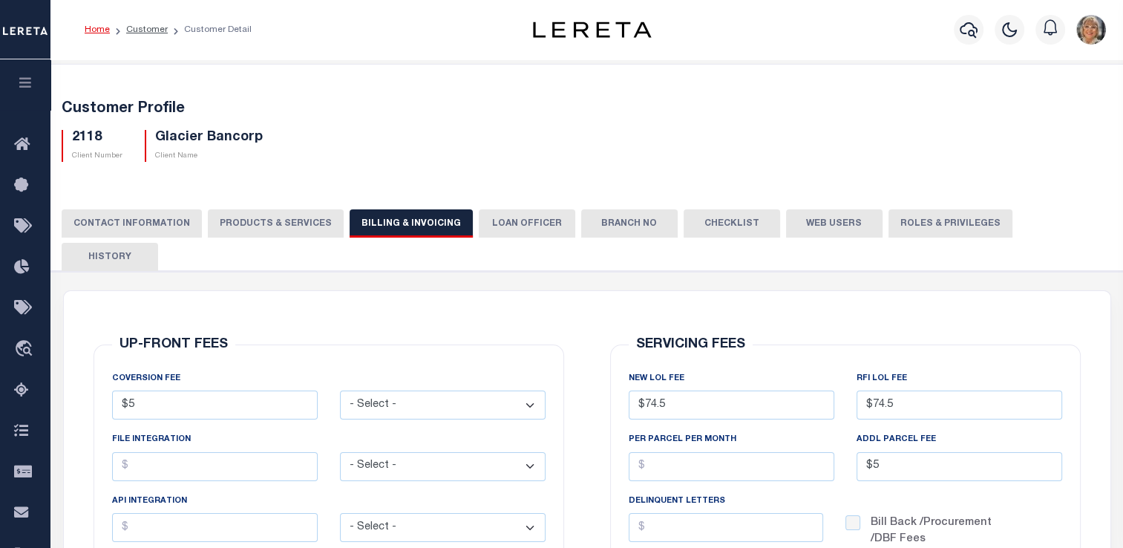
click at [725, 224] on button "Checklist" at bounding box center [732, 223] width 97 height 28
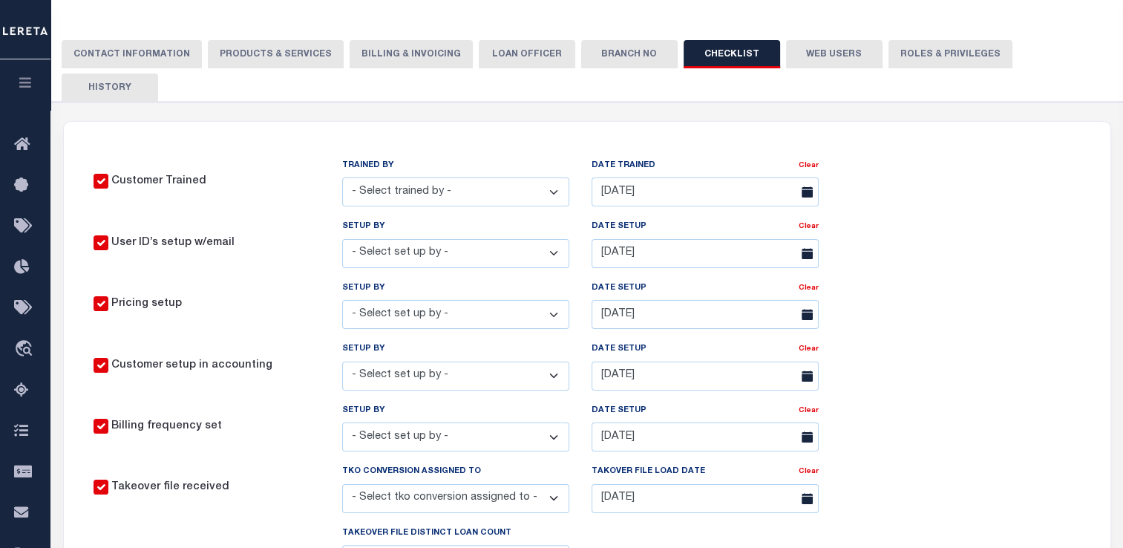
scroll to position [171, 0]
